Goal: Task Accomplishment & Management: Use online tool/utility

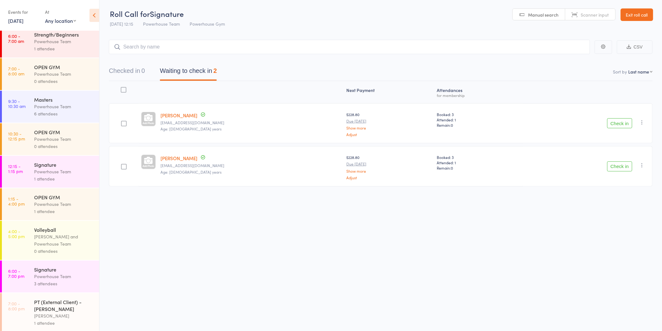
scroll to position [7, 0]
click at [635, 16] on link "Exit roll call" at bounding box center [636, 14] width 33 height 13
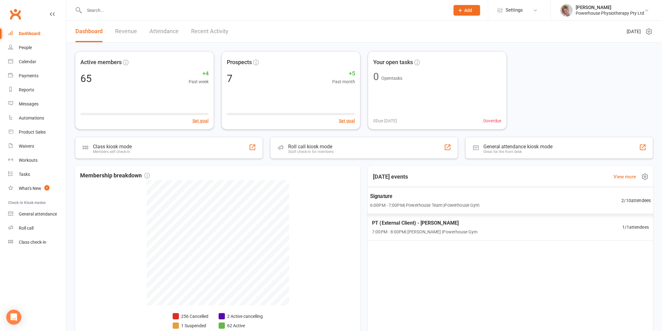
click at [491, 207] on div "Signature 6:00PM - 7:00PM | Powerhouse Team | Powerhouse Gym 2 / 10 attendees" at bounding box center [510, 200] width 296 height 27
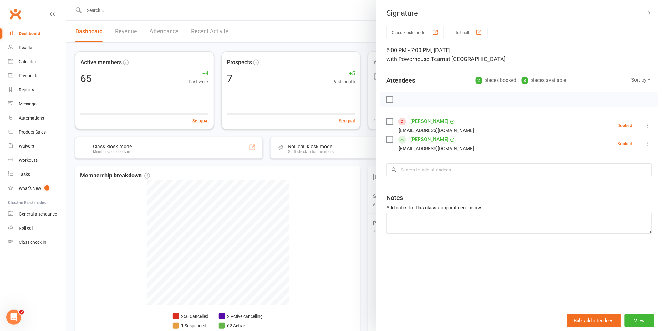
click at [644, 15] on button "button" at bounding box center [648, 13] width 8 height 8
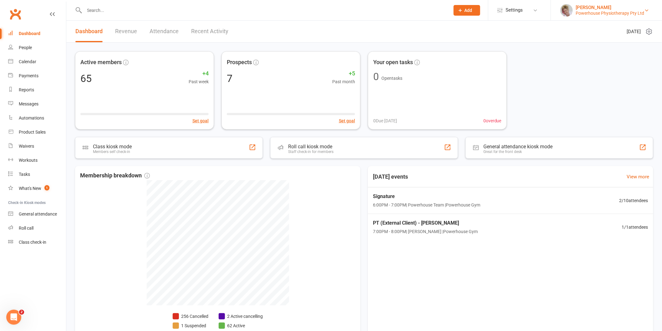
click at [608, 11] on div "Powerhouse Physiotherapy Pty Ltd" at bounding box center [610, 13] width 68 height 6
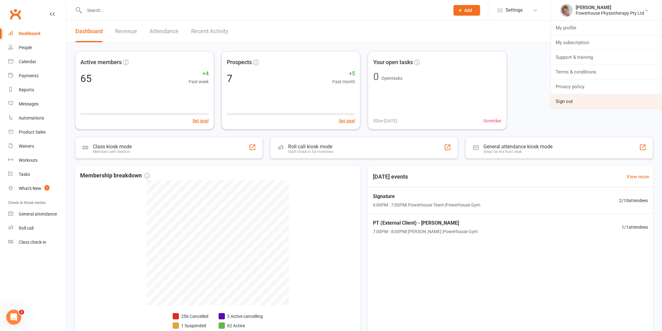
click at [573, 107] on link "Sign out" at bounding box center [606, 101] width 111 height 14
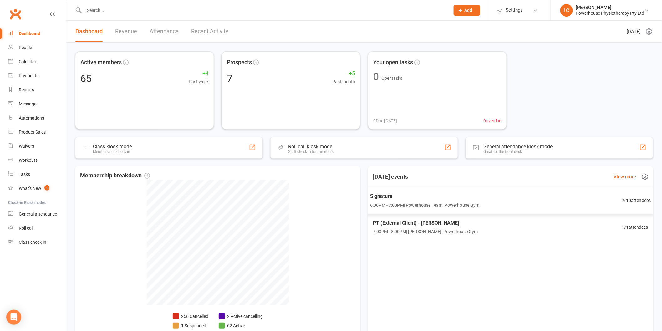
click at [426, 192] on span "Signature" at bounding box center [424, 196] width 109 height 8
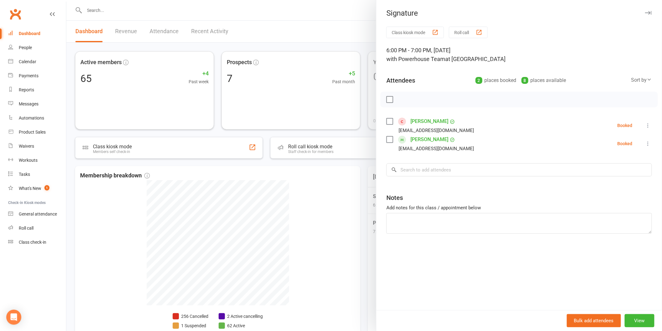
click at [646, 124] on button at bounding box center [648, 126] width 8 height 8
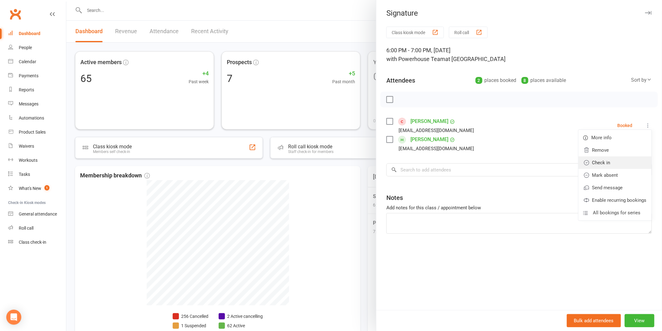
click at [611, 162] on link "Check in" at bounding box center [614, 162] width 73 height 13
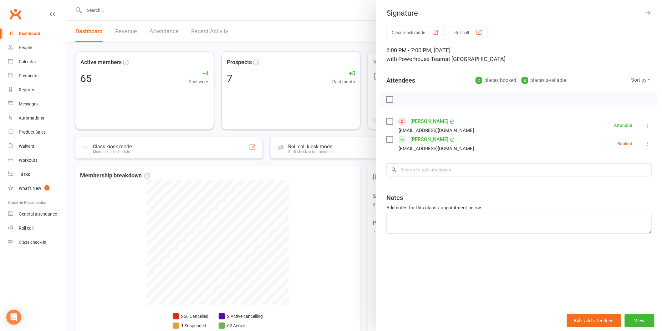
click at [645, 145] on icon at bounding box center [648, 143] width 6 height 6
click at [595, 183] on link "Check in" at bounding box center [614, 181] width 73 height 13
click at [644, 16] on button "button" at bounding box center [648, 13] width 8 height 8
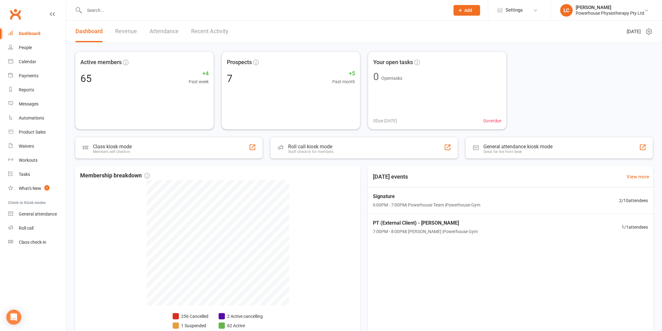
click at [610, 17] on li "[PERSON_NAME] Powerhouse Physiotherapy Pty Ltd My profile Support & training Te…" at bounding box center [605, 10] width 111 height 20
click at [612, 13] on div "Powerhouse Physiotherapy Pty Ltd" at bounding box center [610, 13] width 68 height 6
click at [579, 91] on link "Sign out" at bounding box center [606, 86] width 111 height 14
